Goal: Check status: Check status

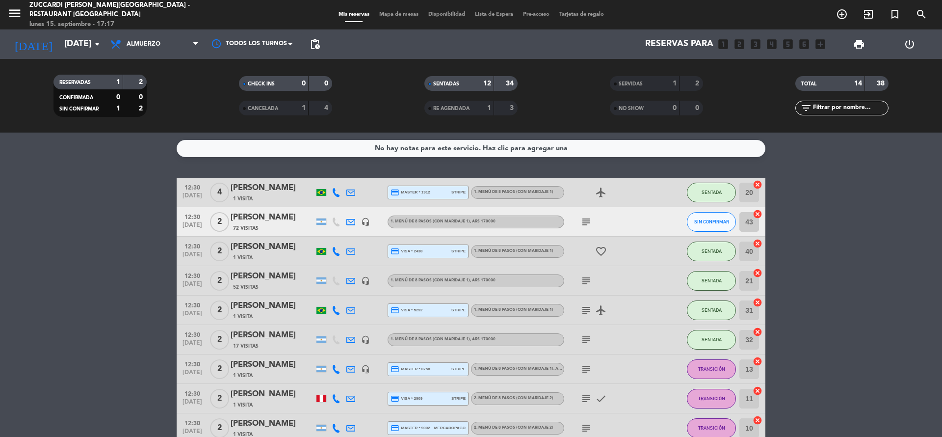
click at [120, 243] on bookings-row "12:30 [DATE] 4 [PERSON_NAME] 1 Visita credit_card master * 1912 stripe 1. MENÚ …" at bounding box center [471, 376] width 942 height 397
click at [69, 38] on input "[DATE]" at bounding box center [116, 44] width 114 height 20
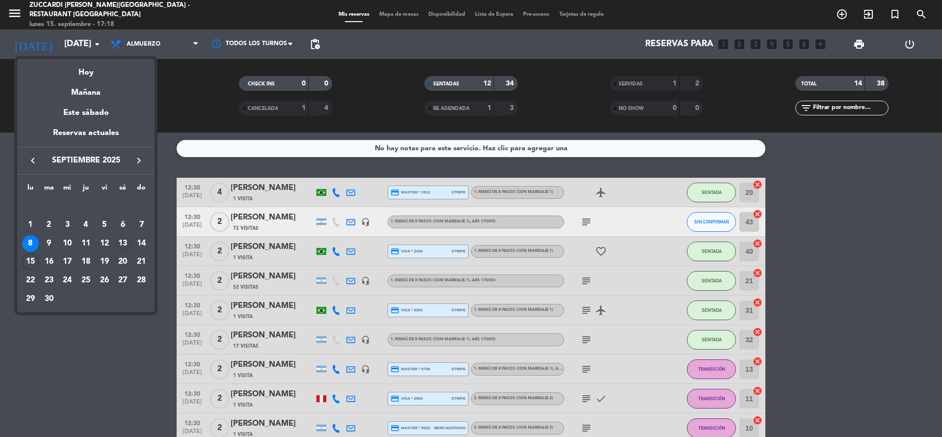
click at [126, 246] on div "13" at bounding box center [122, 243] width 17 height 17
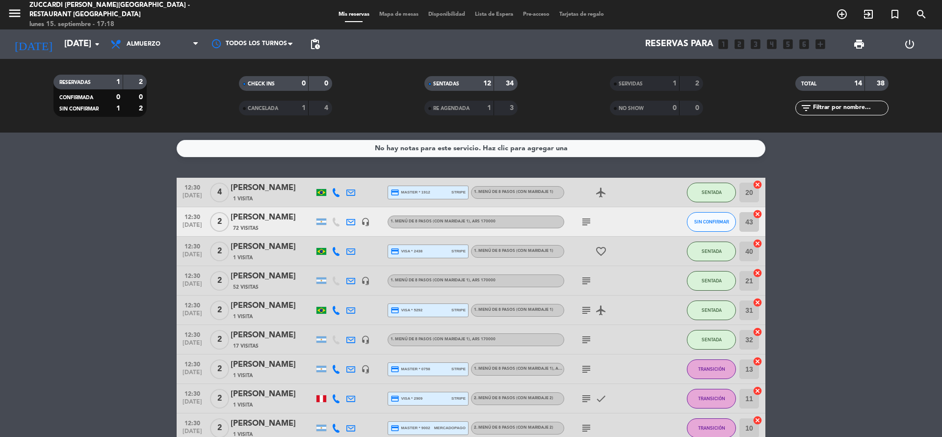
type input "[DATE]"
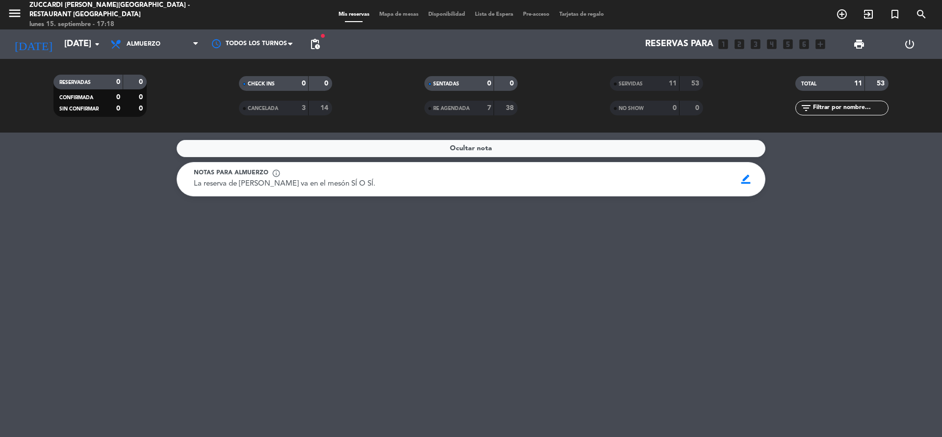
click at [456, 77] on div "SENTADAS 0 0" at bounding box center [471, 83] width 93 height 15
click at [139, 37] on span "Almuerzo" at bounding box center [155, 44] width 98 height 22
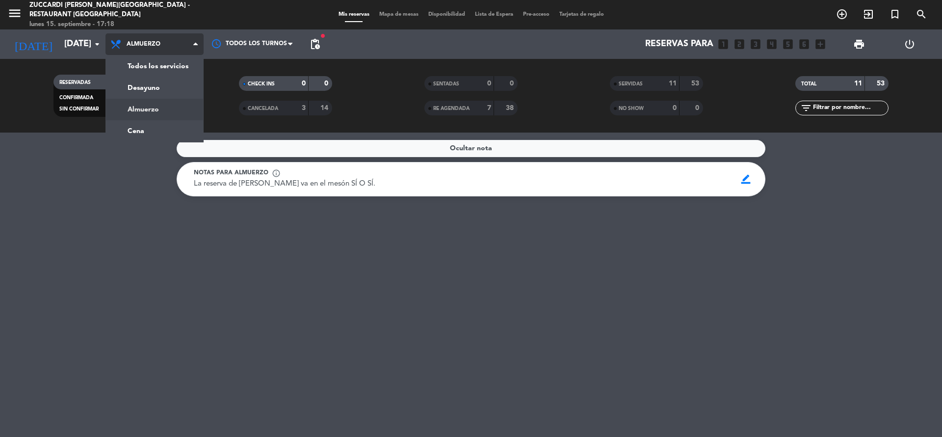
click at [158, 111] on div "menu Zuccardi [PERSON_NAME][GEOGRAPHIC_DATA] - Restaurant [GEOGRAPHIC_DATA] [DA…" at bounding box center [471, 66] width 942 height 133
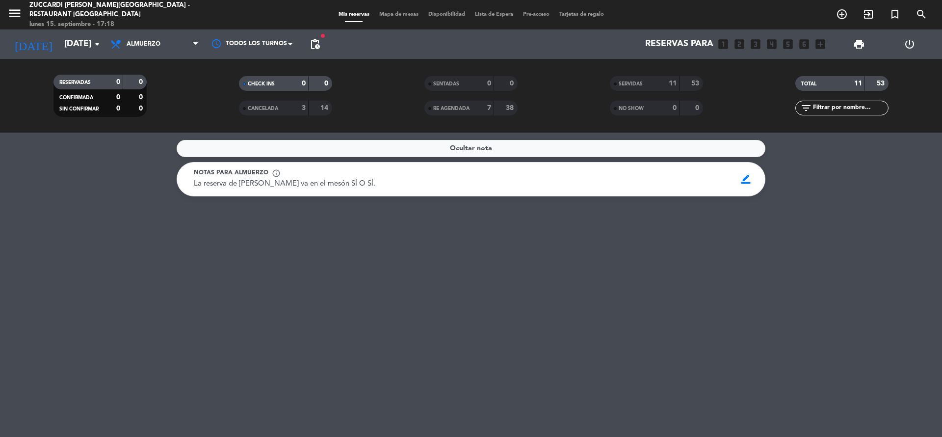
click at [462, 86] on div "SENTADAS" at bounding box center [449, 83] width 45 height 11
click at [463, 86] on div "SENTADAS" at bounding box center [449, 83] width 45 height 11
click at [59, 47] on input "[DATE]" at bounding box center [116, 44] width 114 height 20
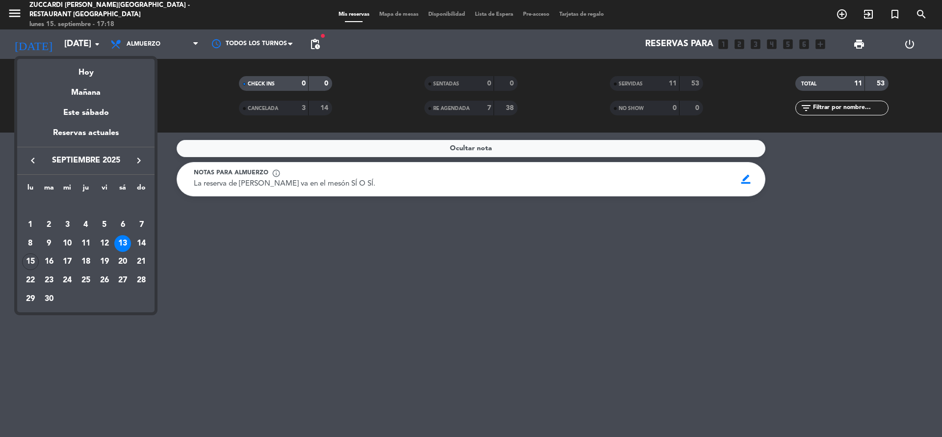
click at [124, 242] on div "13" at bounding box center [122, 243] width 17 height 17
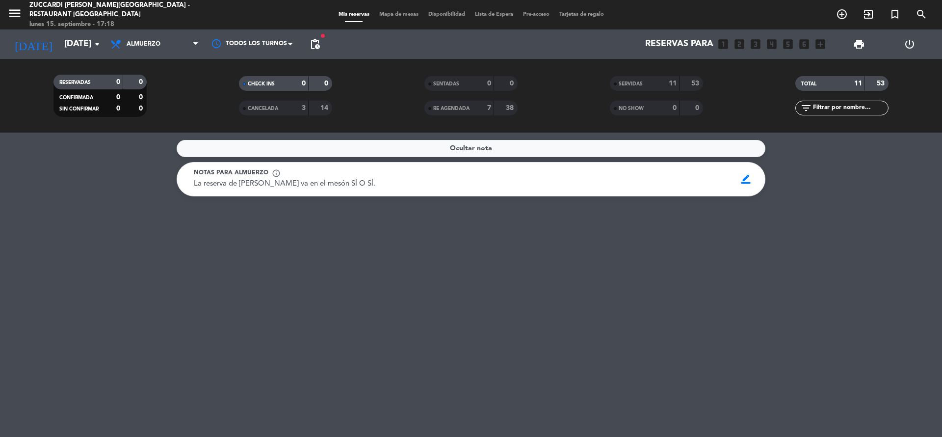
click at [543, 311] on div "Ocultar nota Notas para almuerzo info_outline La reserva de [PERSON_NAME] va en…" at bounding box center [471, 285] width 942 height 304
click at [648, 85] on div "SERVIDAS" at bounding box center [634, 83] width 45 height 11
click at [653, 78] on div "SERVIDAS" at bounding box center [634, 83] width 45 height 11
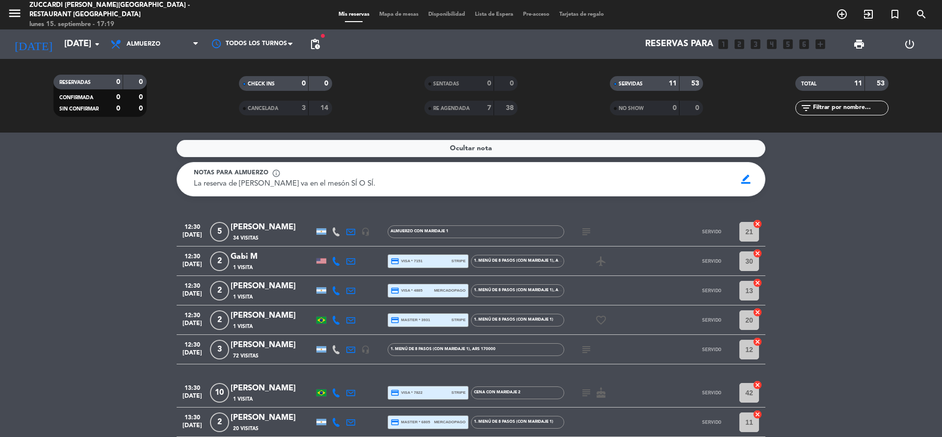
scroll to position [74, 0]
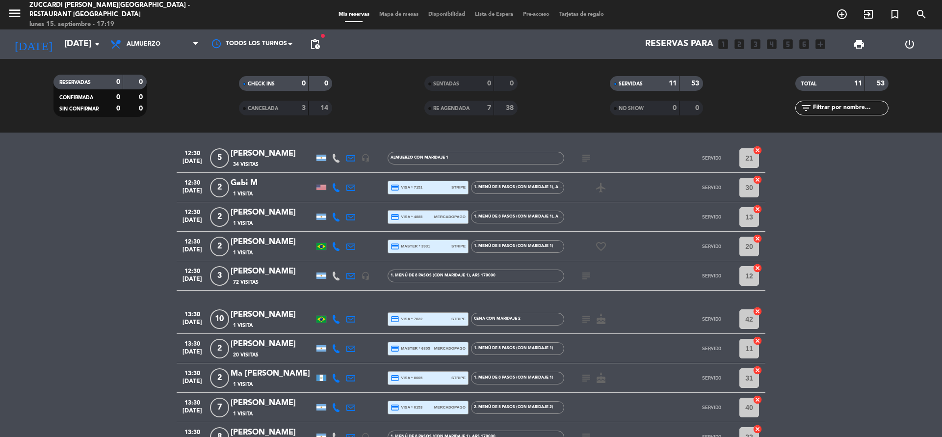
click at [254, 241] on div "[PERSON_NAME]" at bounding box center [272, 242] width 83 height 13
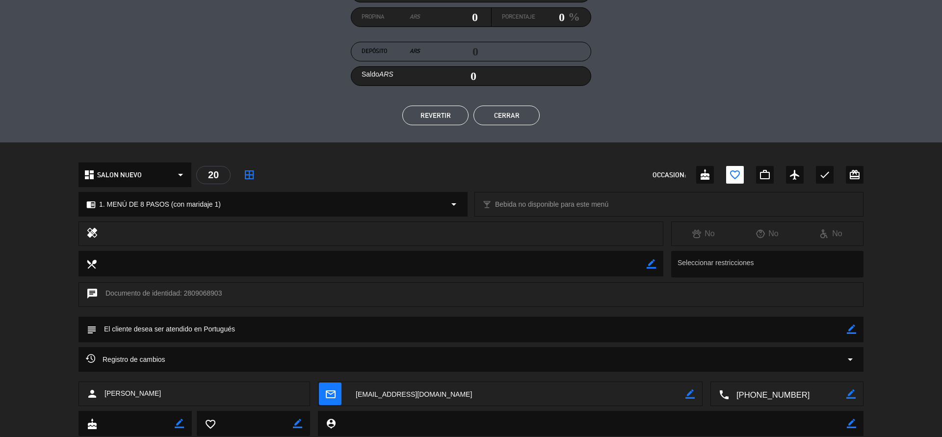
scroll to position [176, 0]
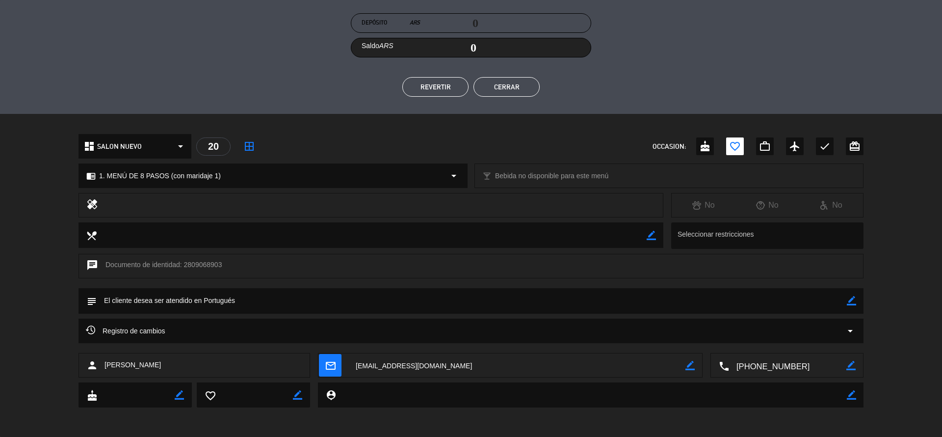
click at [489, 91] on button "Cerrar" at bounding box center [507, 87] width 66 height 20
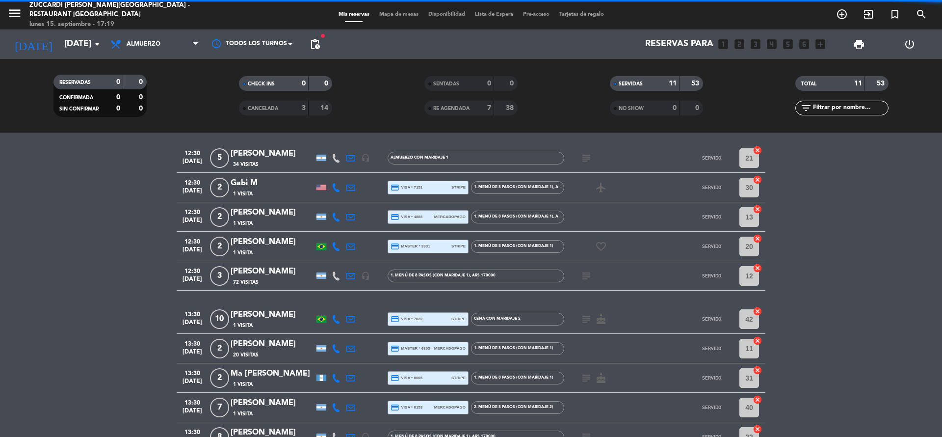
click at [247, 187] on div "Gabi M" at bounding box center [272, 183] width 83 height 13
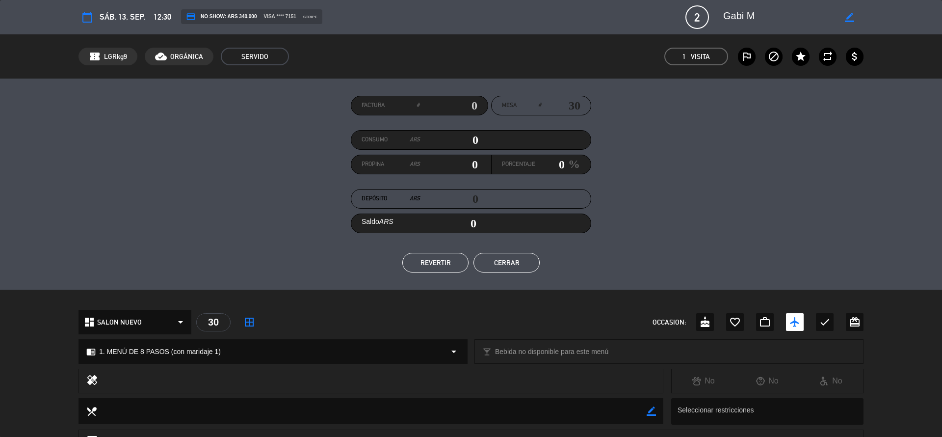
click at [510, 266] on button "Cerrar" at bounding box center [507, 263] width 66 height 20
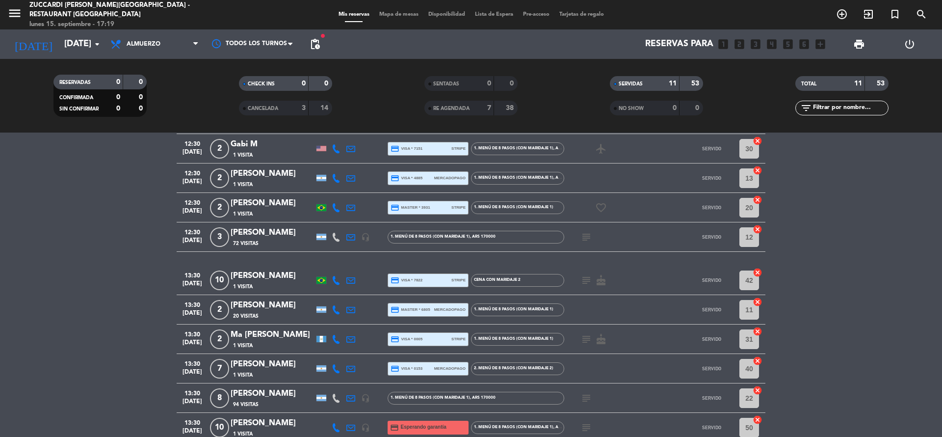
scroll to position [147, 0]
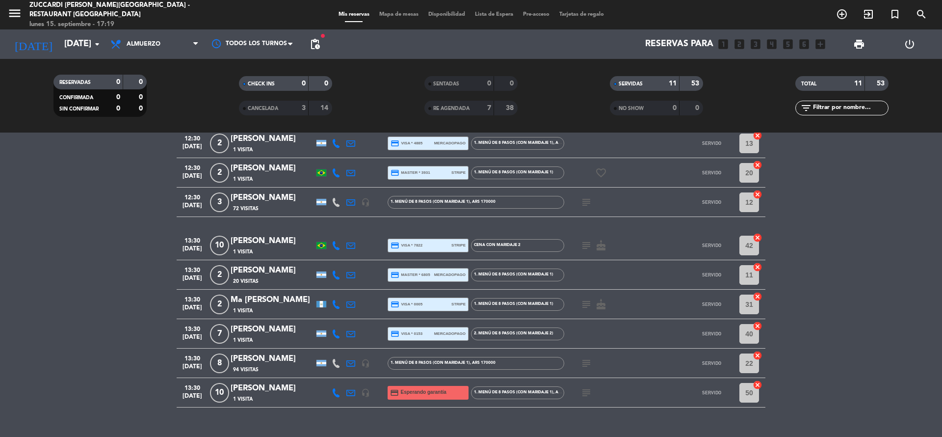
click at [269, 293] on div "Ma [PERSON_NAME]" at bounding box center [272, 299] width 83 height 13
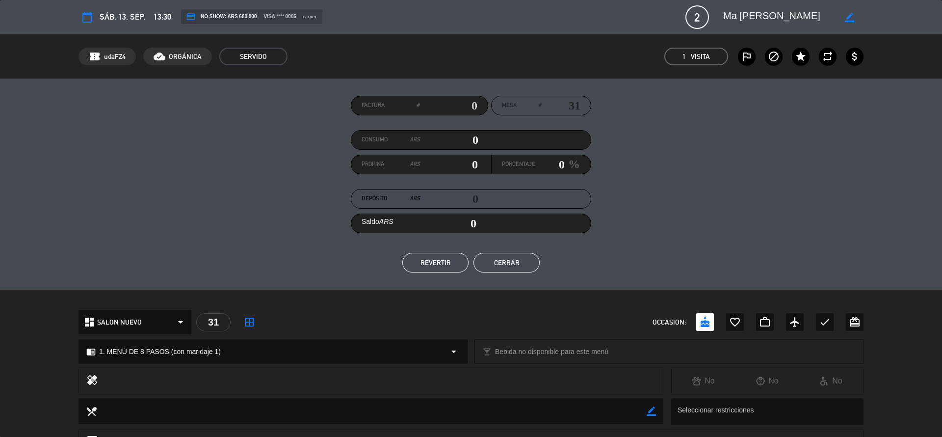
click at [518, 252] on div "Factura # Mesa # 31 Consumo ARS 0 Propina ARS 0 Porcentaje 0 % Depósito ARS 0 S…" at bounding box center [471, 184] width 785 height 177
click at [511, 261] on button "Cerrar" at bounding box center [507, 263] width 66 height 20
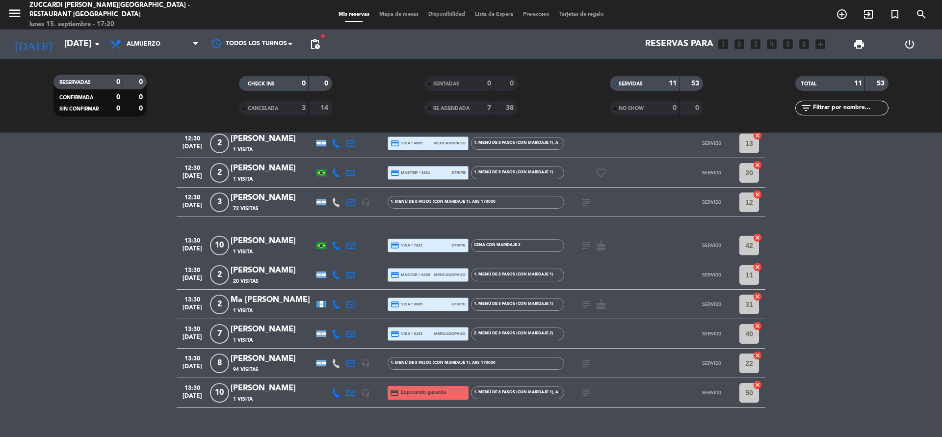
click at [264, 339] on div "1 Visita" at bounding box center [272, 340] width 83 height 8
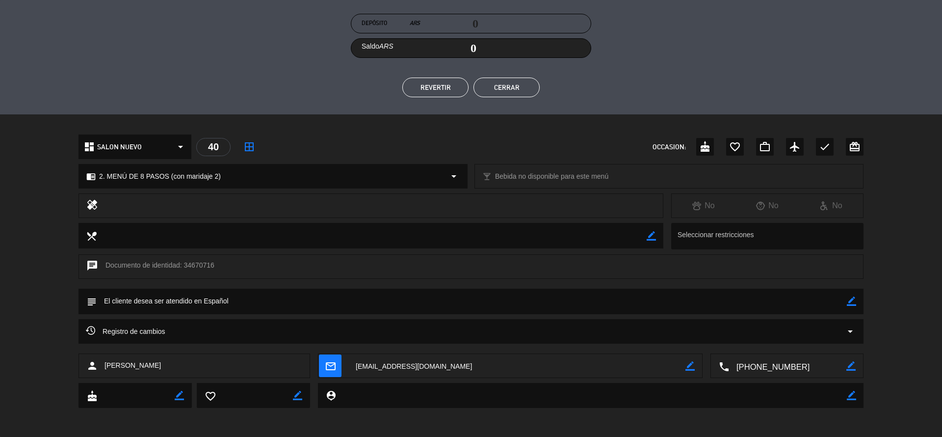
scroll to position [176, 0]
